Goal: Transaction & Acquisition: Subscribe to service/newsletter

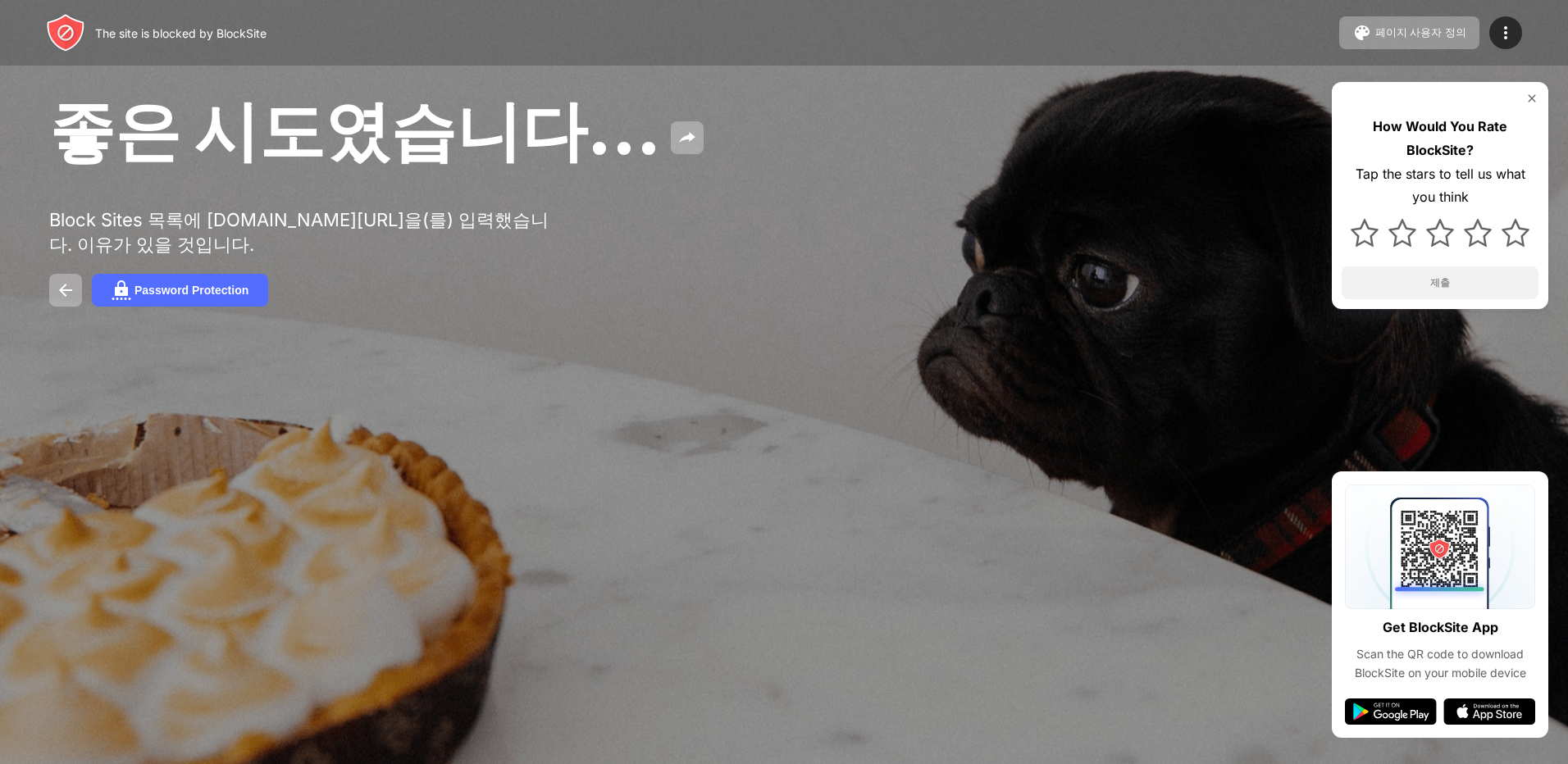
drag, startPoint x: 63, startPoint y: 225, endPoint x: 515, endPoint y: 231, distance: 452.0
click at [515, 231] on div "Block Sites 목록에 [DOMAIN_NAME][URL]을(를) 입력했습니다. 이유가 있을 것입니다." at bounding box center [303, 233] width 507 height 49
drag, startPoint x: 47, startPoint y: 256, endPoint x: 157, endPoint y: 253, distance: 110.0
click at [157, 253] on div "좋은 시도였습니다... Block Sites 목록에 [DOMAIN_NAME][URL]을(를) 입력했습니다. 이유가 있을 것입니다. Passwo…" at bounding box center [784, 198] width 1568 height 395
click at [150, 295] on div "Password Protection" at bounding box center [191, 290] width 114 height 13
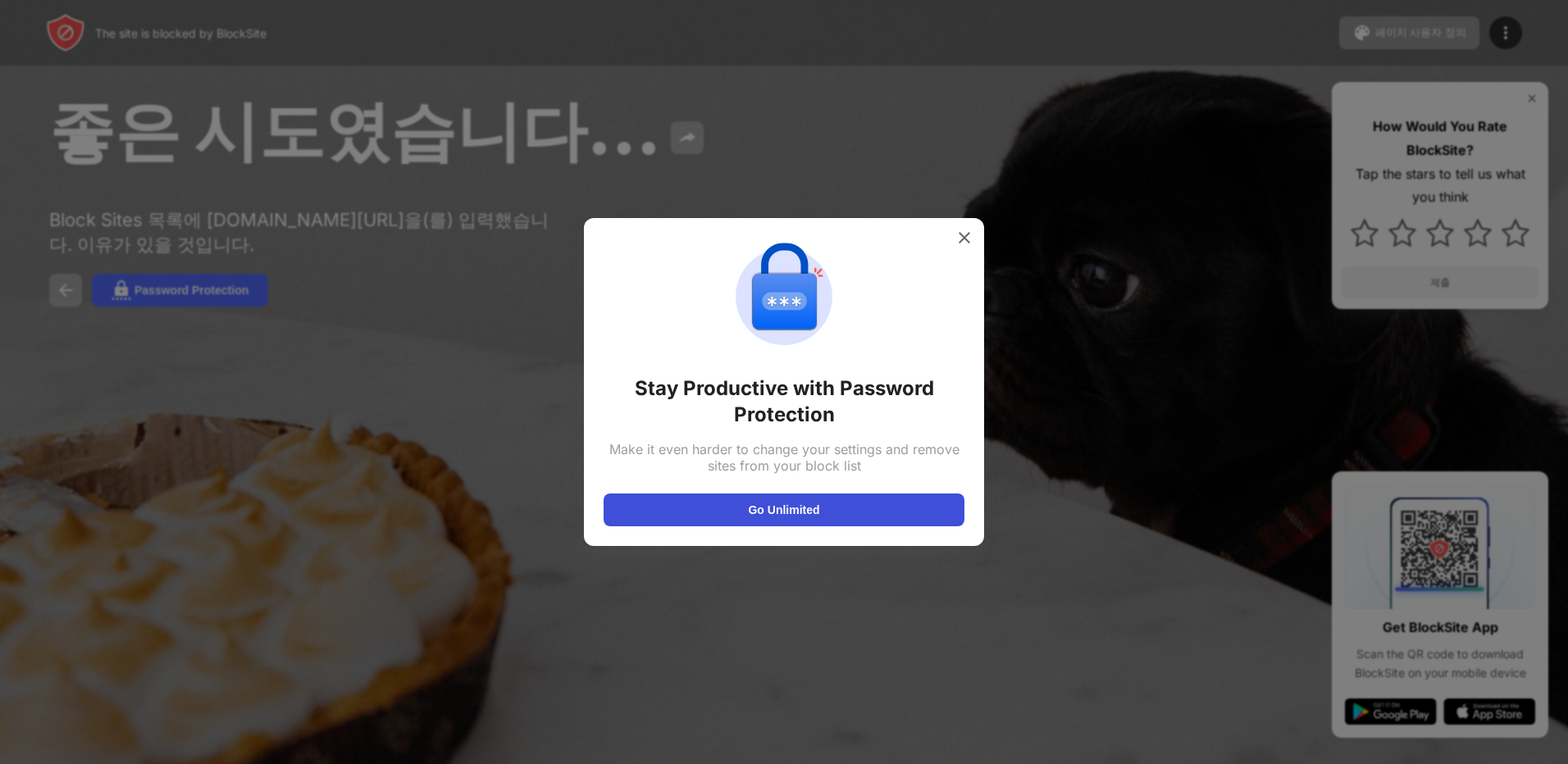
drag, startPoint x: 798, startPoint y: 526, endPoint x: 794, endPoint y: 507, distance: 19.4
click at [794, 507] on div "Stay Productive with Password Protection Make it even harder to change your set…" at bounding box center [784, 382] width 400 height 328
click at [794, 507] on button "Go Unlimited" at bounding box center [784, 510] width 361 height 33
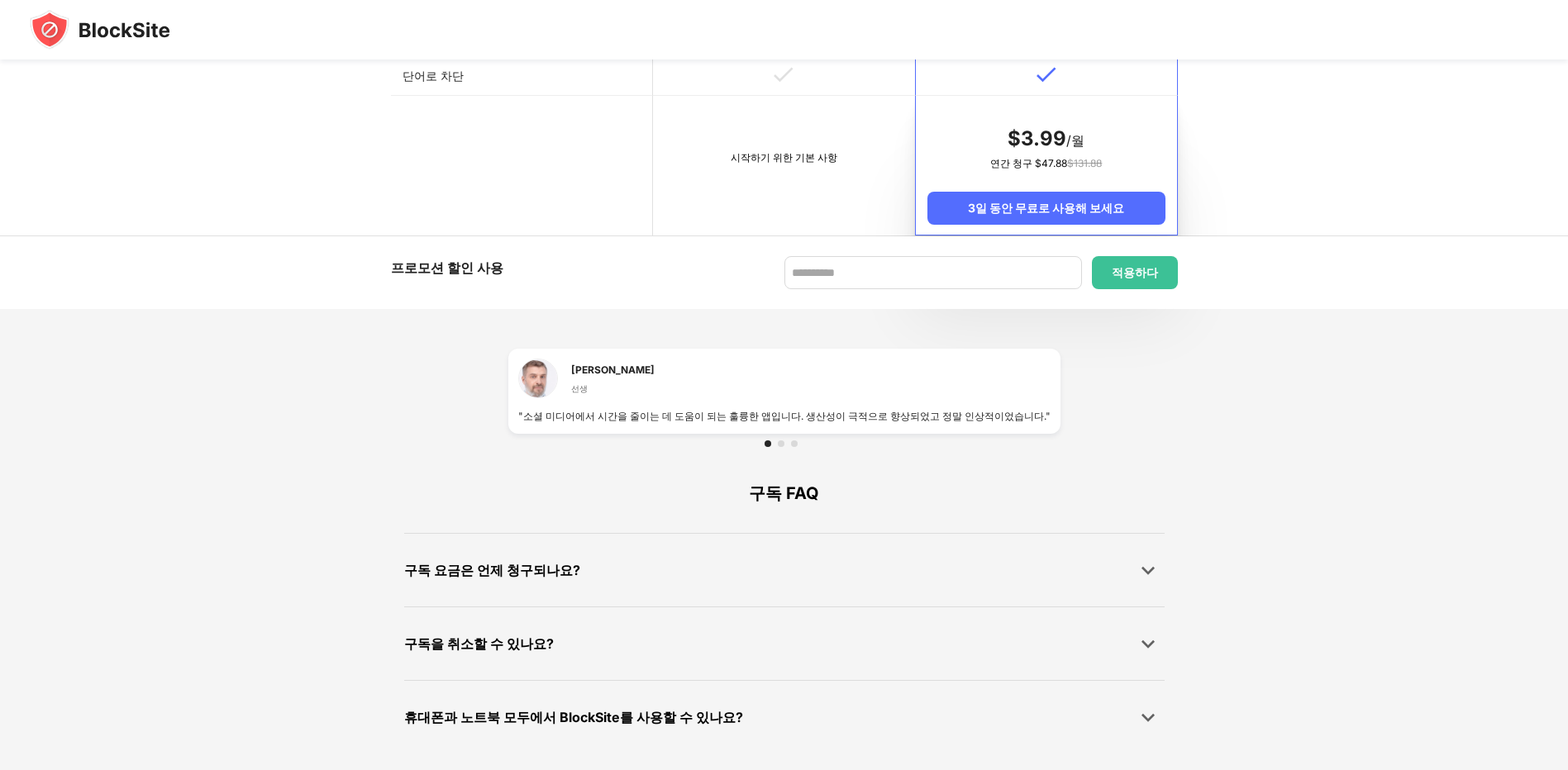
scroll to position [924, 0]
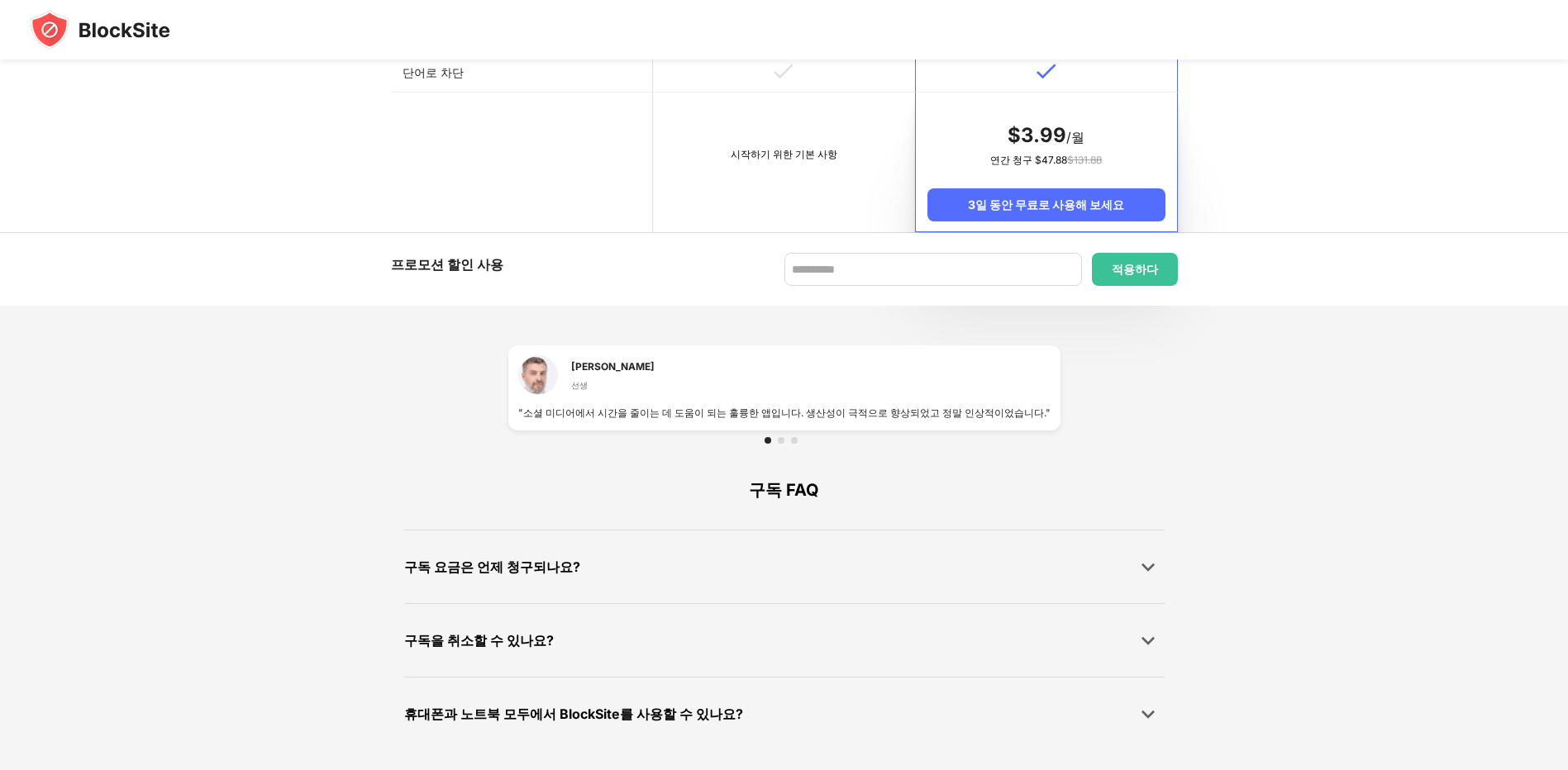
click at [710, 632] on div "구독을 취소할 수 있나요?" at bounding box center [784, 640] width 760 height 33
click at [1132, 635] on div at bounding box center [1148, 640] width 33 height 33
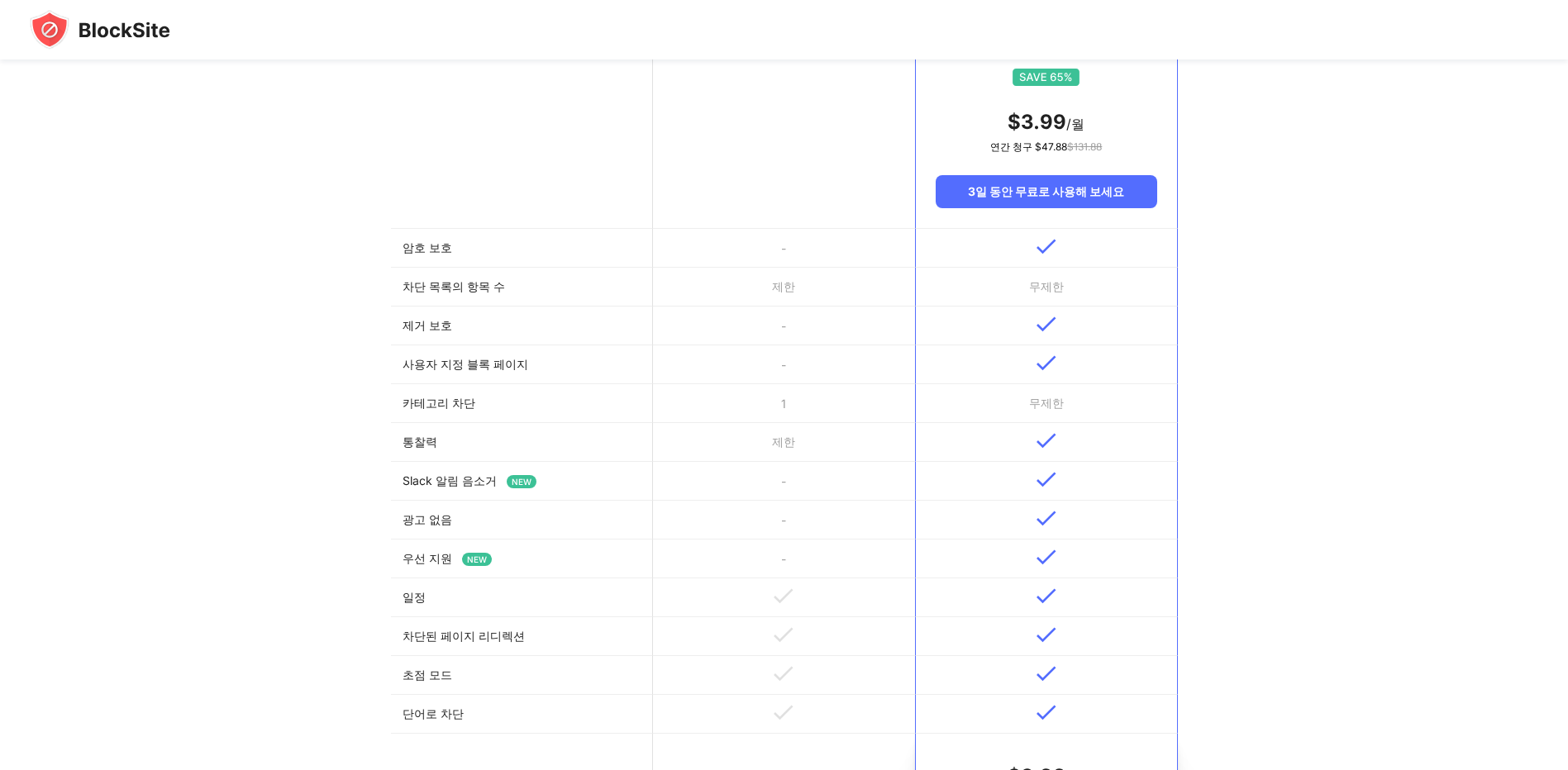
scroll to position [0, 0]
